Goal: Task Accomplishment & Management: Manage account settings

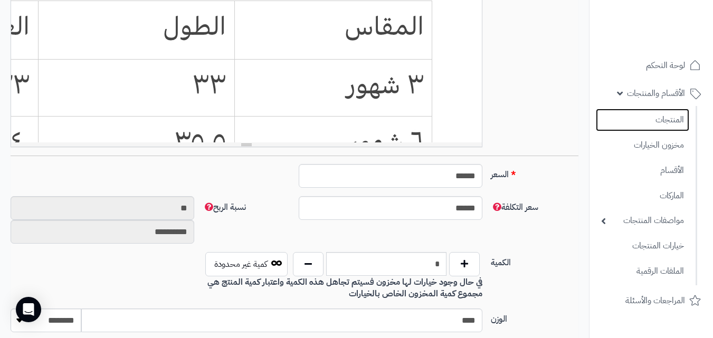
scroll to position [303, 0]
click at [657, 112] on link "المنتجات" at bounding box center [642, 120] width 93 height 23
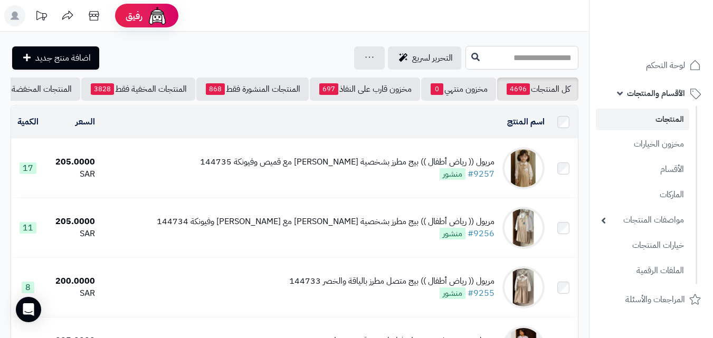
click at [546, 61] on input "text" at bounding box center [521, 58] width 113 height 24
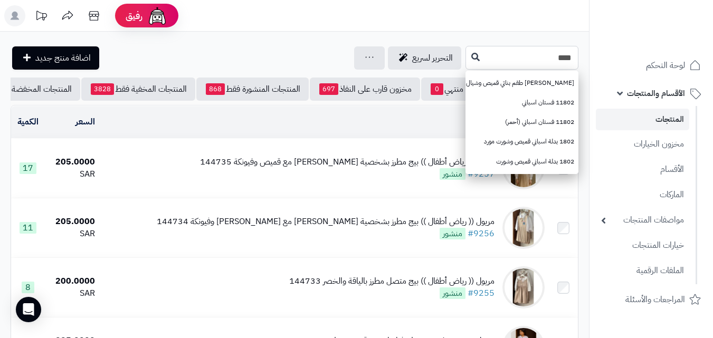
click at [465, 49] on input "****" at bounding box center [521, 58] width 113 height 24
type input "****"
click at [467, 66] on button at bounding box center [475, 57] width 16 height 20
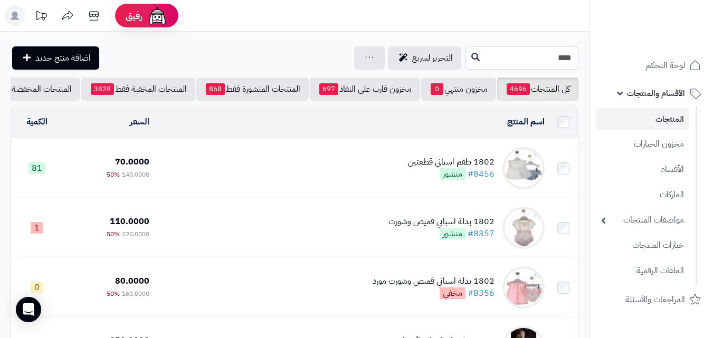
click at [313, 156] on td "1802 طقم اسباني قطعتين #8456 منشور" at bounding box center [351, 168] width 395 height 59
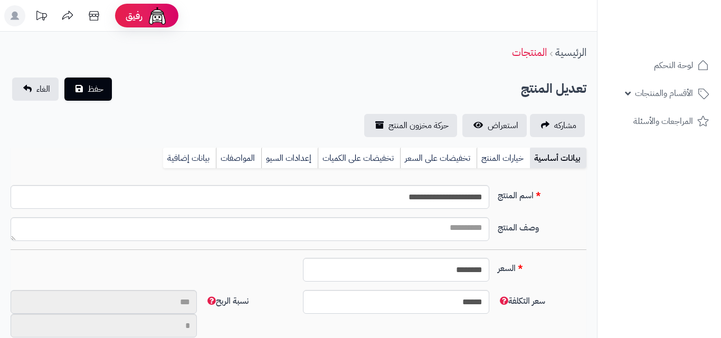
select select
type input "**"
type input "**********"
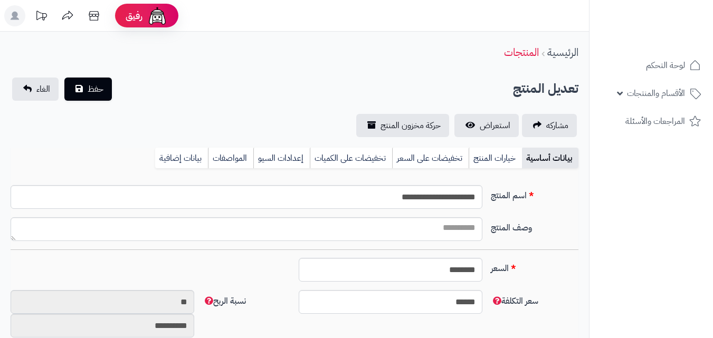
click at [480, 156] on link "خيارات المنتج" at bounding box center [494, 158] width 53 height 21
click at [492, 157] on link "خيارات المنتج" at bounding box center [494, 158] width 53 height 21
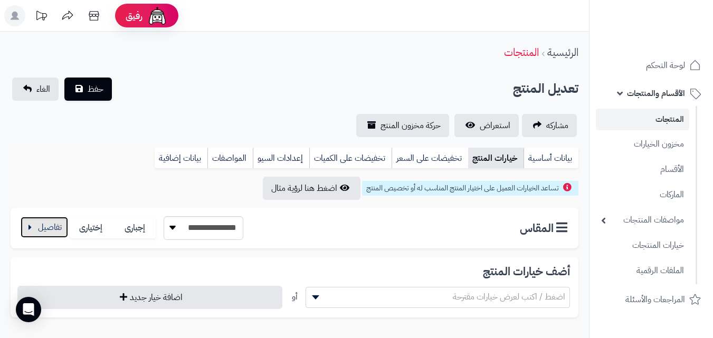
click at [44, 234] on button "button" at bounding box center [44, 227] width 47 height 21
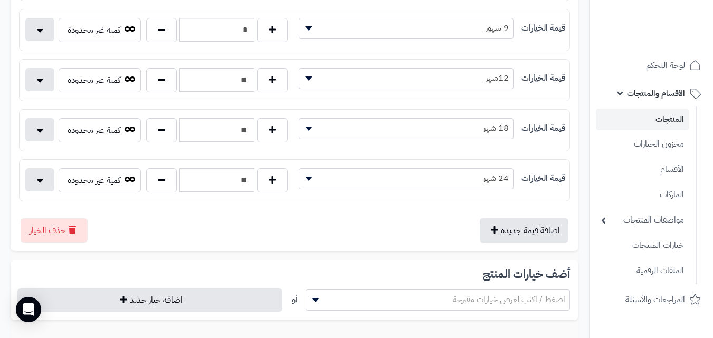
scroll to position [356, 0]
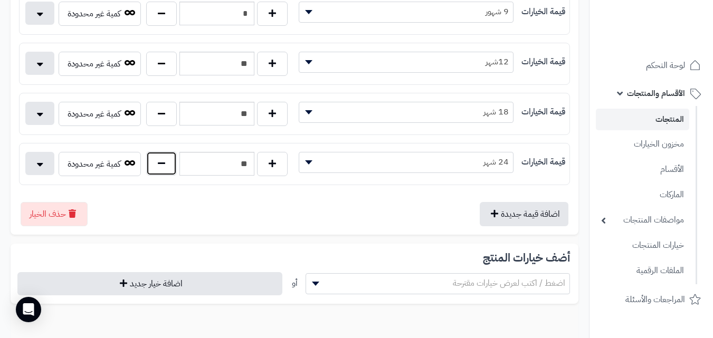
click at [164, 159] on button "button" at bounding box center [161, 163] width 31 height 24
type input "**"
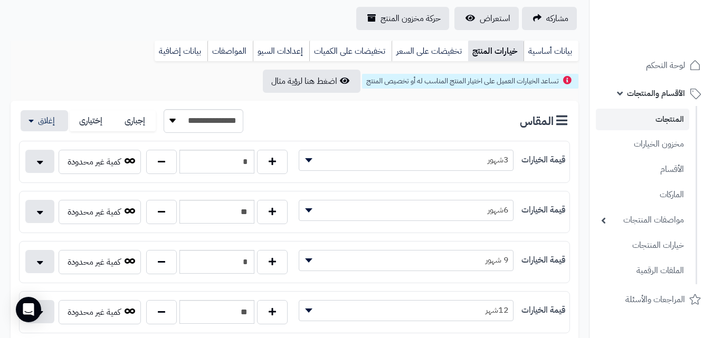
scroll to position [36, 0]
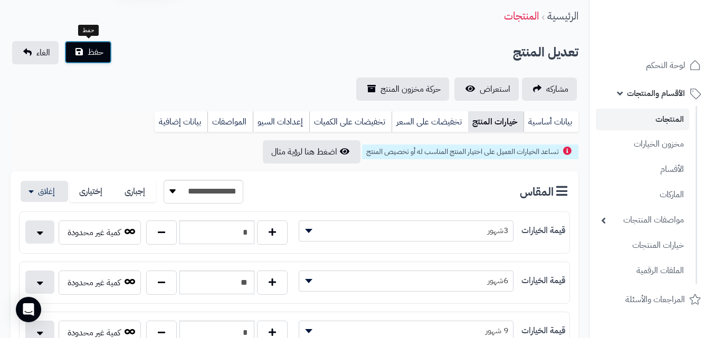
click at [100, 44] on button "حفظ" at bounding box center [87, 52] width 47 height 23
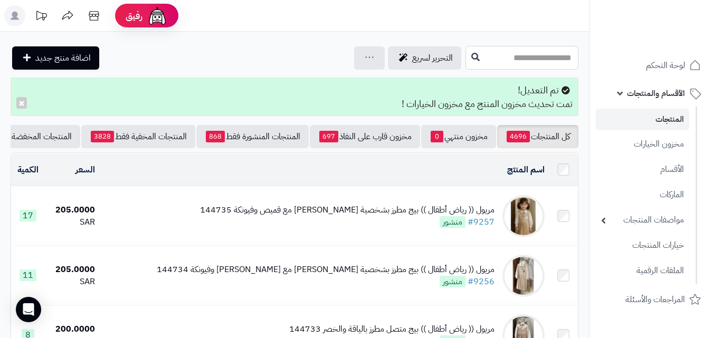
click at [465, 60] on input "text" at bounding box center [521, 58] width 113 height 24
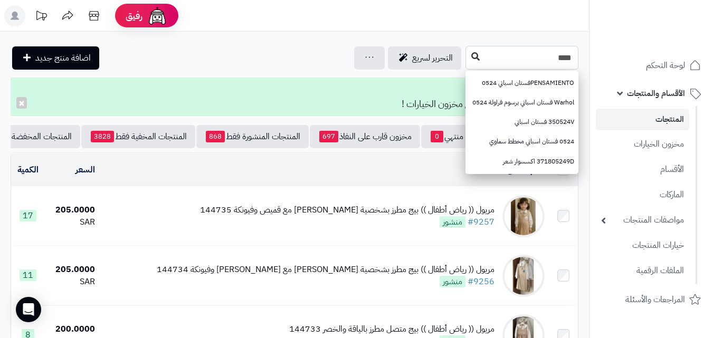
type input "****"
click at [467, 62] on button at bounding box center [475, 57] width 16 height 20
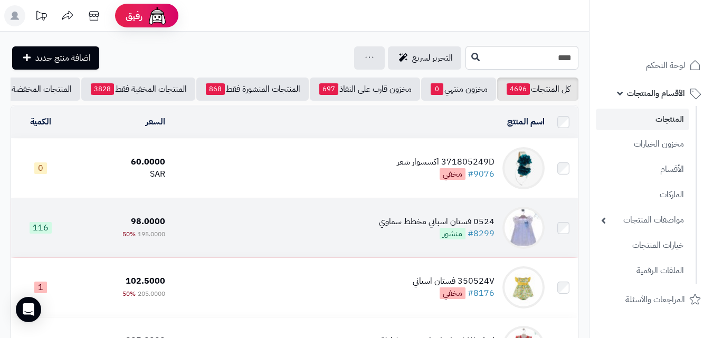
click at [314, 243] on td "0524 فستان اسباني مخطط سماوي #8299 منشور" at bounding box center [358, 227] width 379 height 59
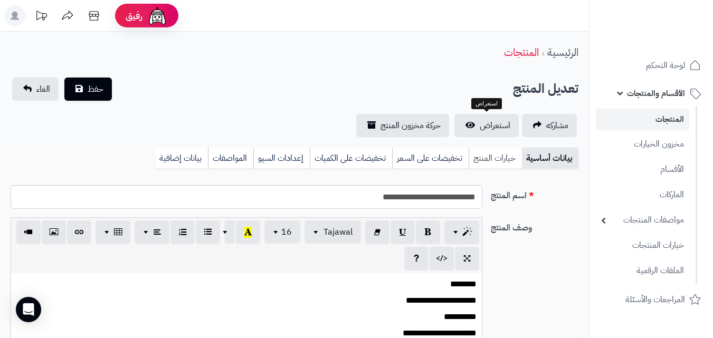
scroll to position [166, 0]
click at [497, 132] on link "استعراض" at bounding box center [486, 125] width 64 height 23
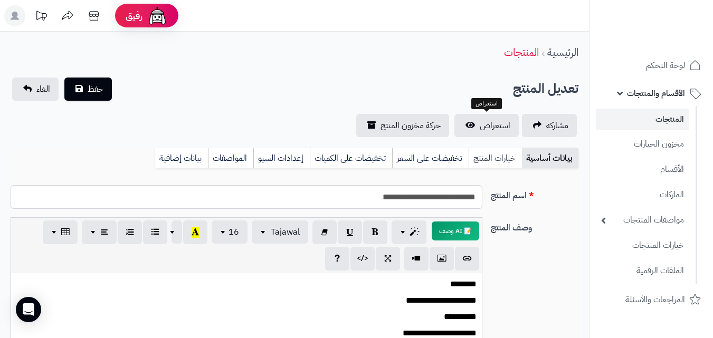
click at [489, 167] on link "خيارات المنتج" at bounding box center [494, 158] width 53 height 21
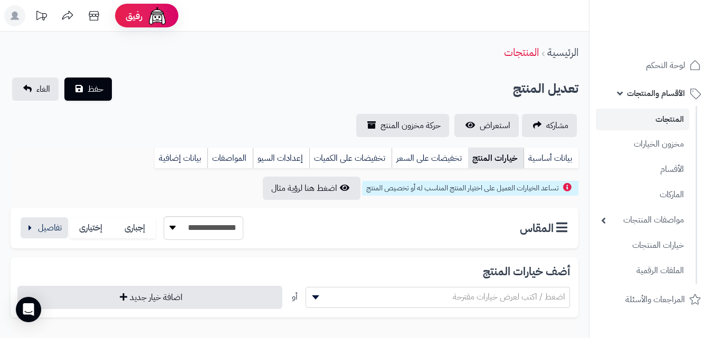
click at [45, 240] on div "**********" at bounding box center [295, 228] width 568 height 41
click at [44, 233] on button "button" at bounding box center [44, 227] width 47 height 21
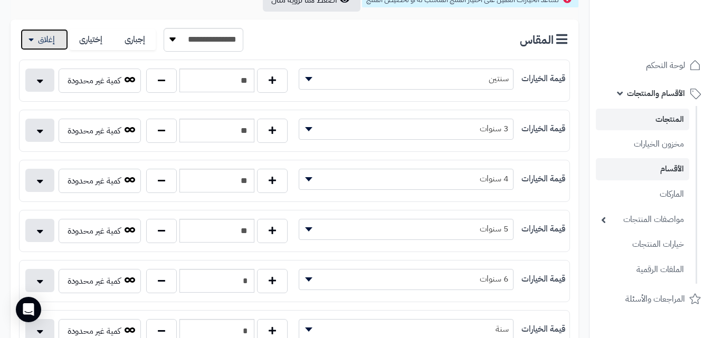
scroll to position [193, 0]
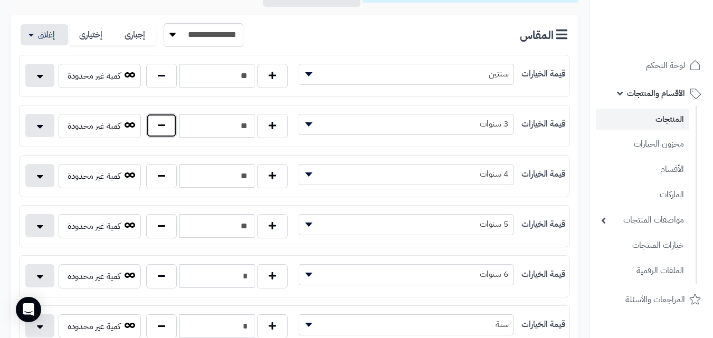
click at [165, 132] on button "button" at bounding box center [161, 125] width 31 height 24
type input "**"
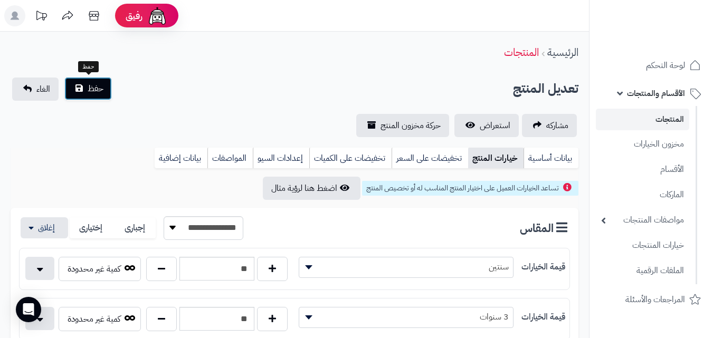
click at [81, 80] on button "حفظ" at bounding box center [87, 88] width 47 height 23
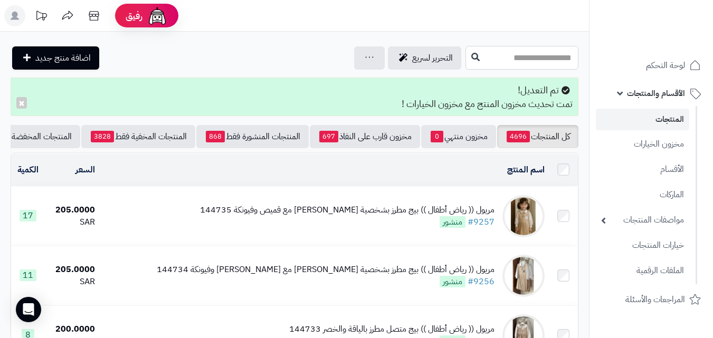
click at [523, 66] on input "text" at bounding box center [521, 58] width 113 height 24
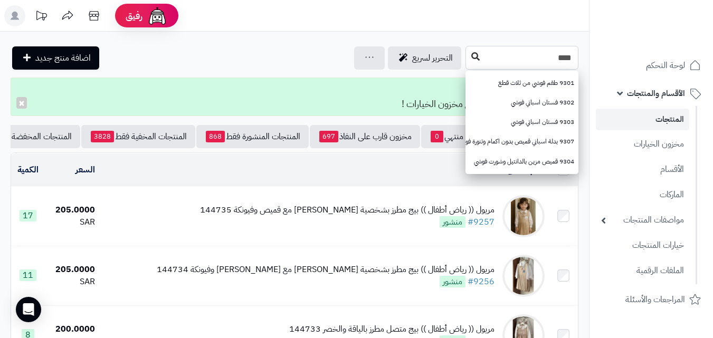
type input "****"
click at [471, 59] on icon at bounding box center [475, 56] width 8 height 8
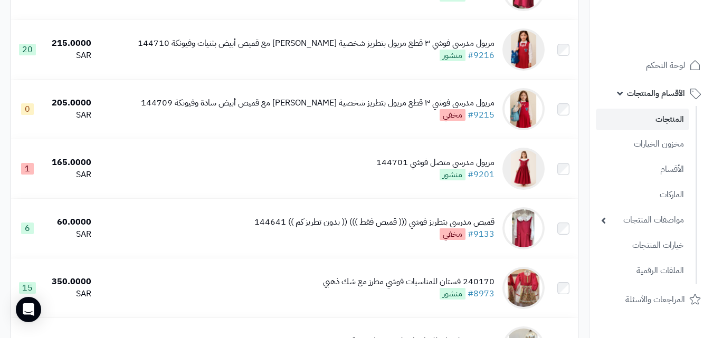
scroll to position [468, 0]
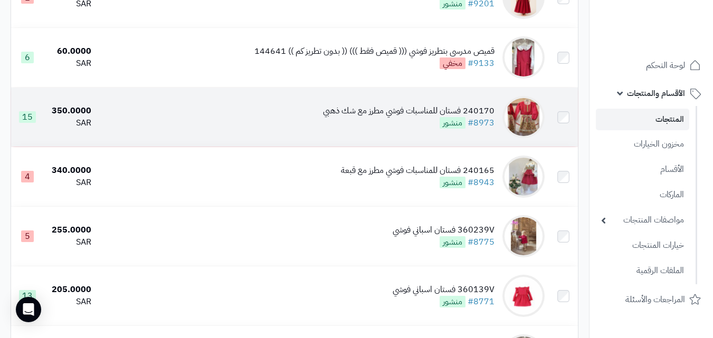
click at [373, 111] on div "240170 فستان للمناسبات فوشي مطرز مع شك ذهبي" at bounding box center [408, 111] width 171 height 12
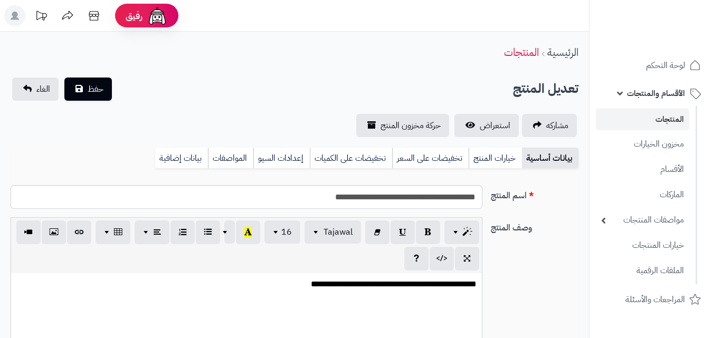
scroll to position [298, 0]
click at [488, 167] on link "خيارات المنتج" at bounding box center [494, 158] width 53 height 21
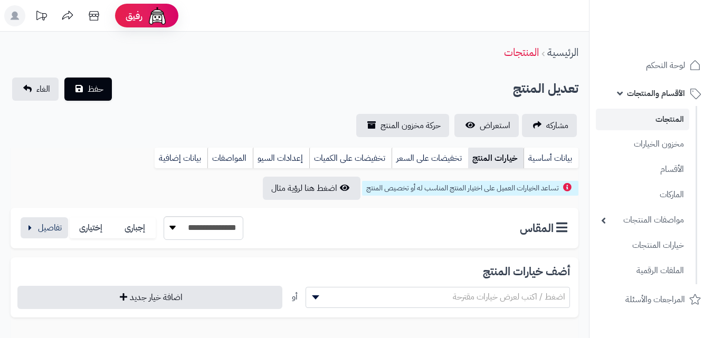
click at [491, 164] on link "خيارات المنتج" at bounding box center [495, 158] width 55 height 21
click at [61, 229] on button "button" at bounding box center [44, 227] width 47 height 21
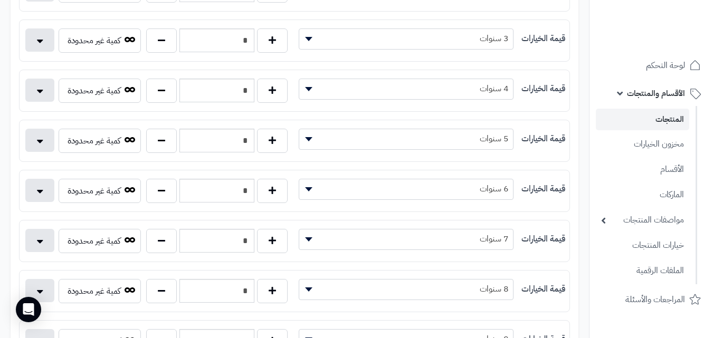
scroll to position [313, 0]
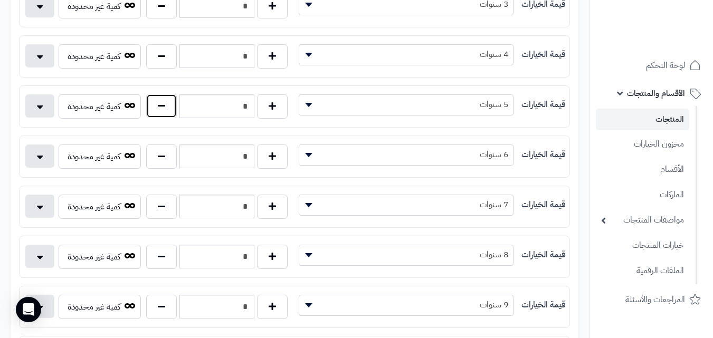
click at [154, 98] on button "button" at bounding box center [161, 106] width 31 height 24
type input "*"
click at [164, 197] on button "button" at bounding box center [161, 206] width 31 height 24
type input "*"
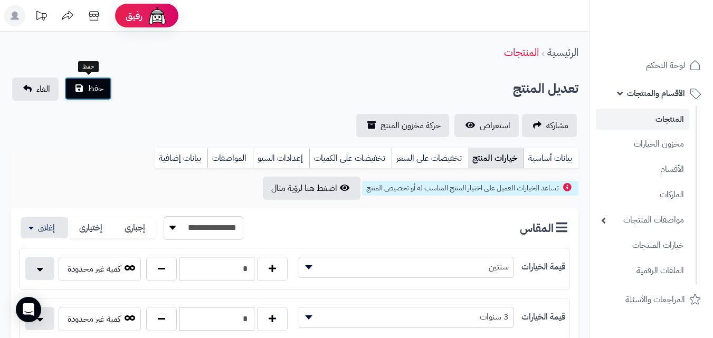
click at [92, 95] on button "حفظ" at bounding box center [87, 88] width 47 height 23
